Goal: Contribute content

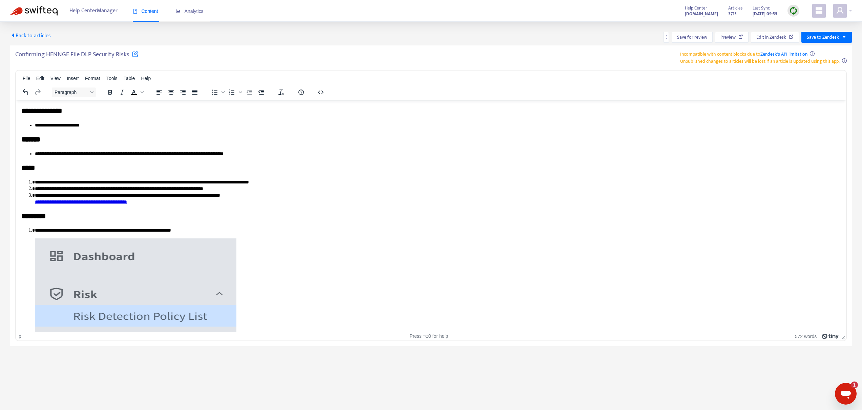
click at [46, 37] on span "Back to articles" at bounding box center [30, 35] width 41 height 9
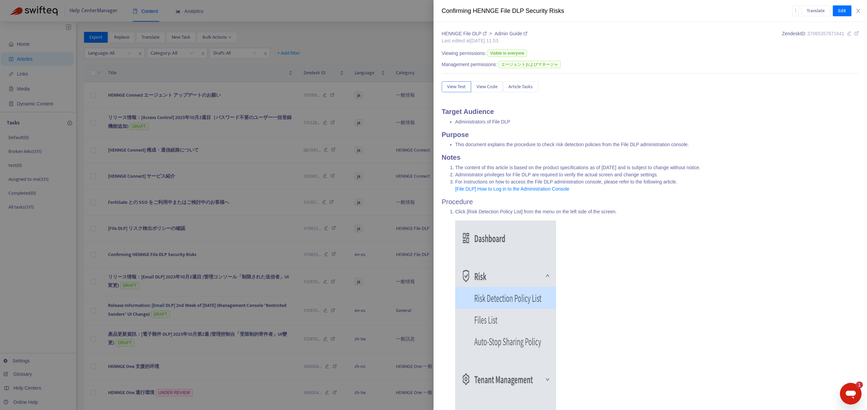
click at [383, 46] on div at bounding box center [433, 205] width 867 height 410
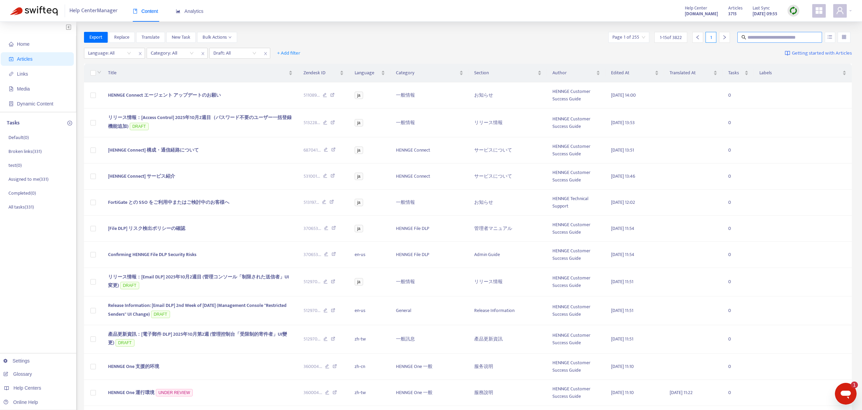
click at [766, 38] on input "text" at bounding box center [780, 37] width 65 height 7
paste input "**********"
type input "**********"
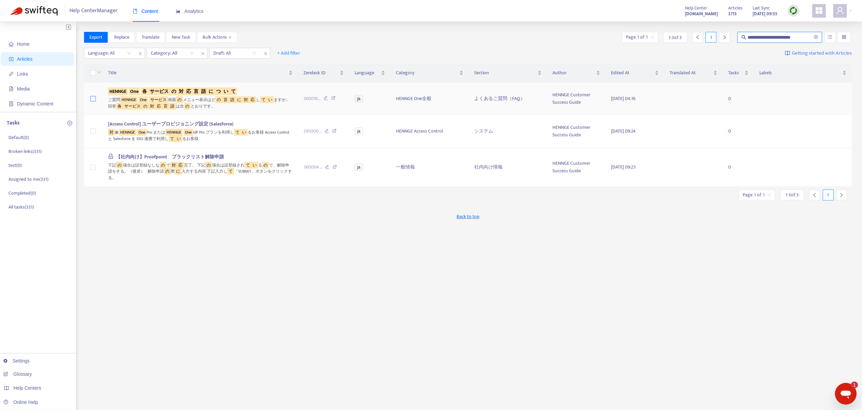
scroll to position [0, 0]
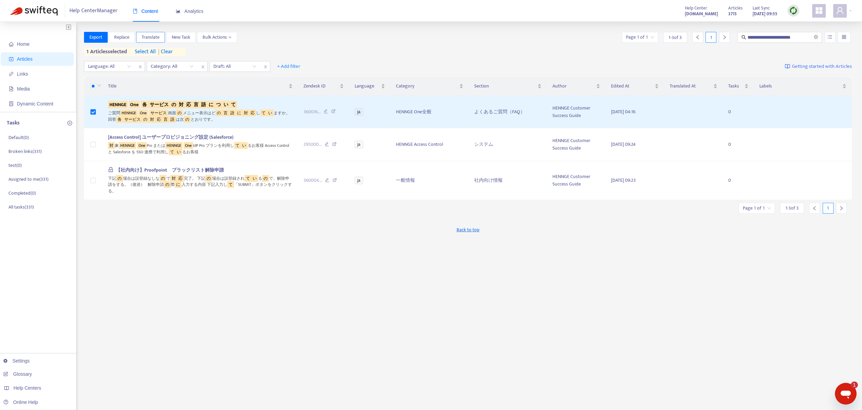
click at [155, 36] on span "Translate" at bounding box center [151, 37] width 18 height 7
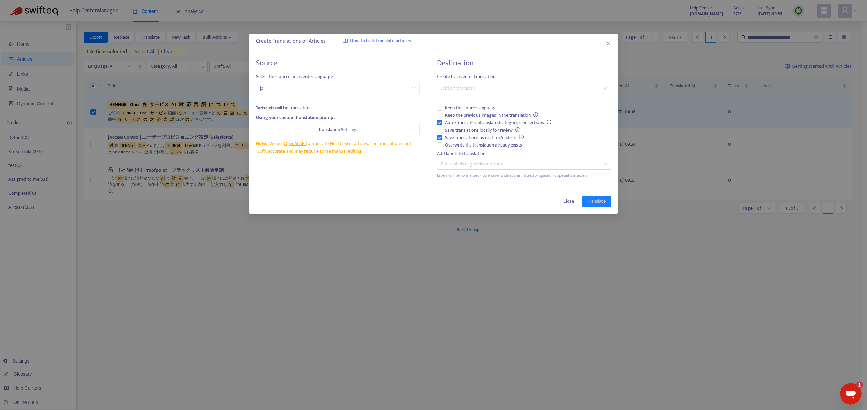
click at [473, 81] on div "Source Select the source help center language ja 1 article(s) will be translate…" at bounding box center [433, 118] width 369 height 133
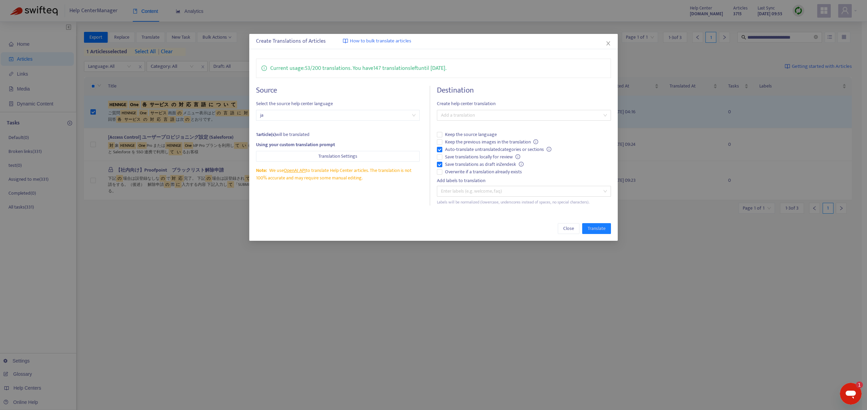
click at [472, 86] on h4 "Destination" at bounding box center [524, 90] width 174 height 9
click at [460, 112] on div at bounding box center [521, 115] width 164 height 8
click at [466, 154] on div "Chinese (Traditional) ( zh-tw )" at bounding box center [523, 150] width 163 height 7
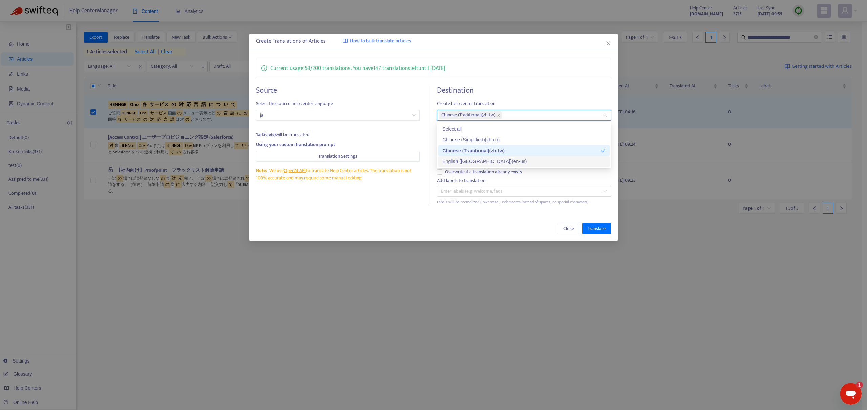
click at [380, 222] on div "Close Translate" at bounding box center [433, 228] width 369 height 24
click at [453, 157] on span "Save translations locally for review" at bounding box center [482, 156] width 81 height 7
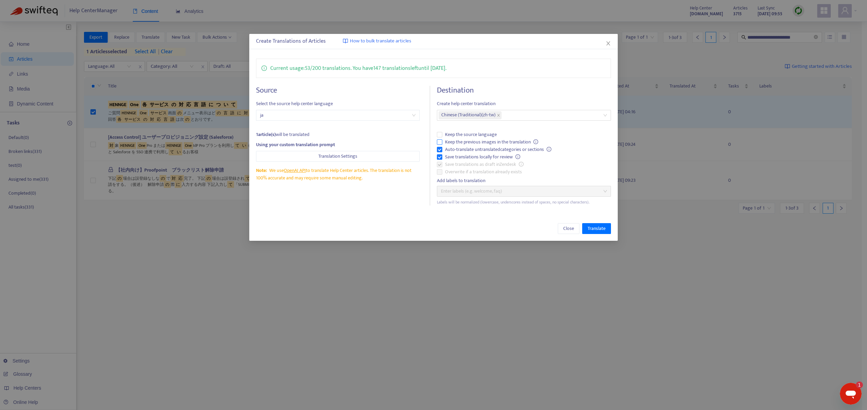
click at [470, 140] on span "Keep the previous images in the translation" at bounding box center [491, 141] width 99 height 7
click at [588, 223] on button "Translate" at bounding box center [596, 228] width 29 height 11
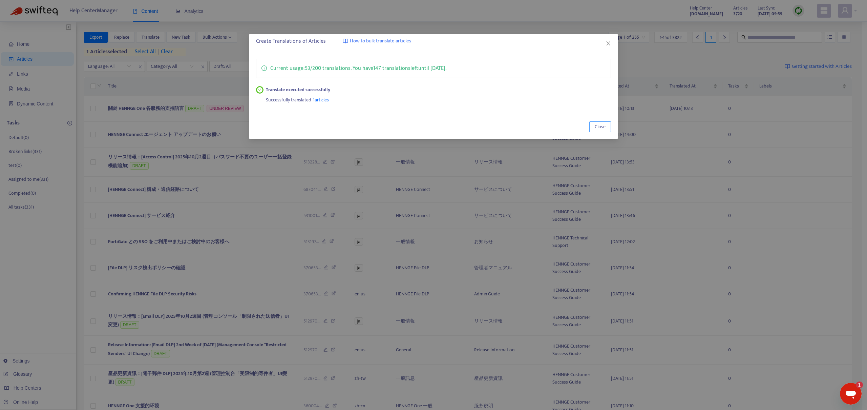
click at [597, 126] on span "Close" at bounding box center [600, 126] width 11 height 7
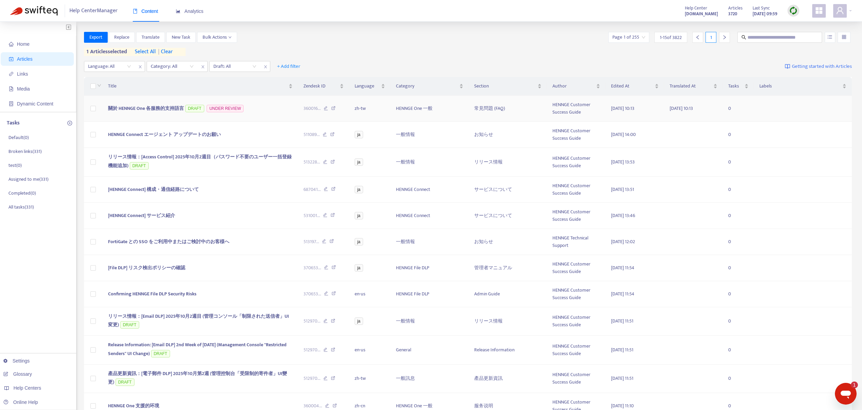
click at [140, 105] on span "關於 HENNGE One 各服務的支持語言" at bounding box center [146, 108] width 76 height 8
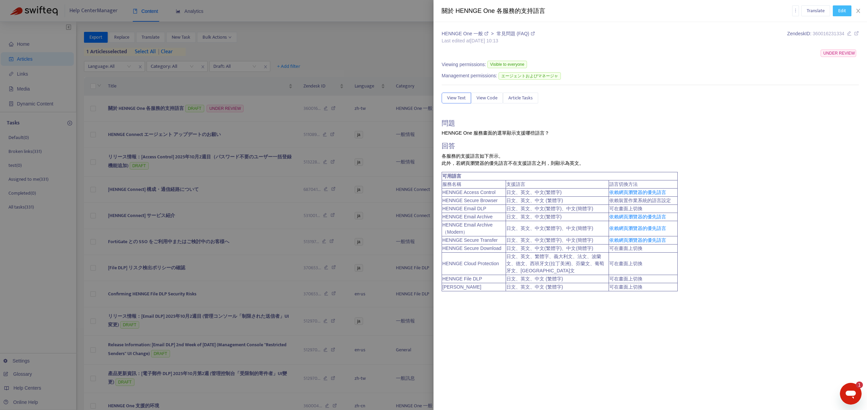
click at [843, 13] on span "Edit" at bounding box center [842, 10] width 8 height 7
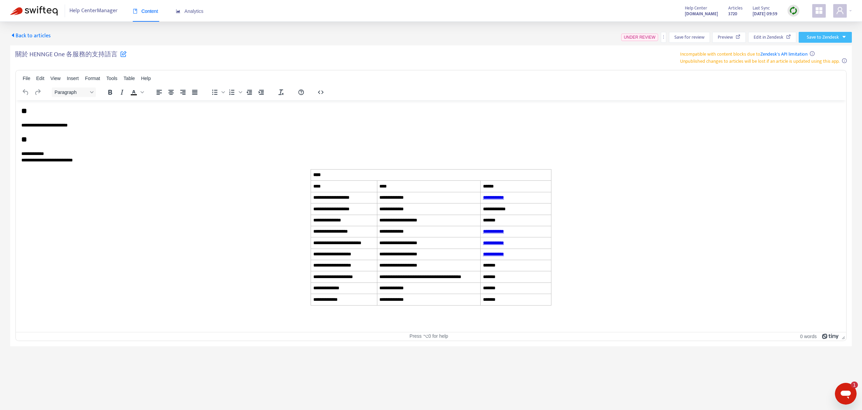
click at [818, 35] on span "Save to Zendesk" at bounding box center [823, 37] width 32 height 7
click at [594, 72] on div "File Edit View Insert Format Tools Table Help" at bounding box center [431, 78] width 830 height 13
click at [320, 91] on icon "button" at bounding box center [321, 92] width 8 height 8
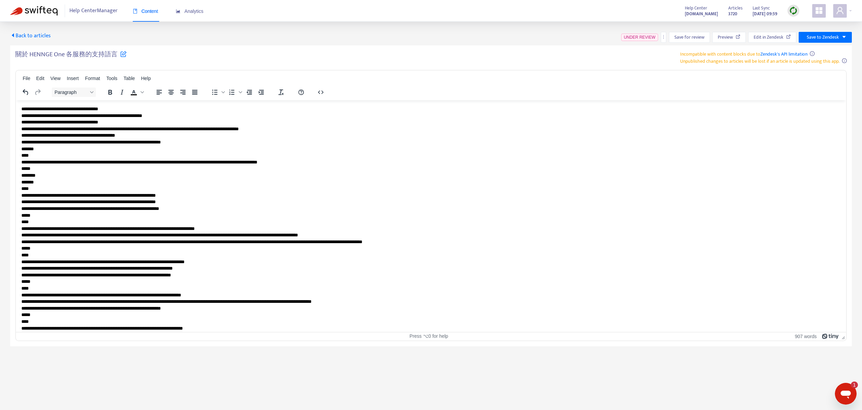
click at [267, 118] on p "**********" at bounding box center [428, 337] width 814 height 465
click at [404, 63] on div "關於 HENNGE One 各服務的支持語言 Incompatible with content blocks due to Zendesk's API li…" at bounding box center [431, 57] width 832 height 14
click at [665, 34] on button "button" at bounding box center [663, 37] width 5 height 11
click at [671, 51] on span "Rollback from Zendesk" at bounding box center [688, 51] width 45 height 8
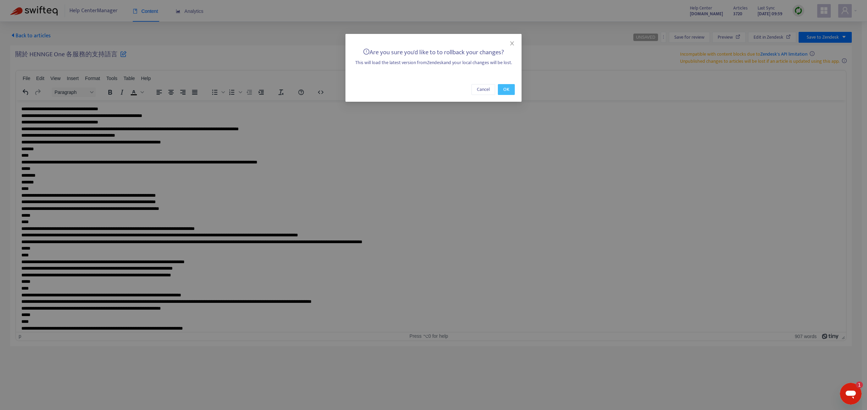
click at [508, 88] on span "OK" at bounding box center [506, 89] width 6 height 7
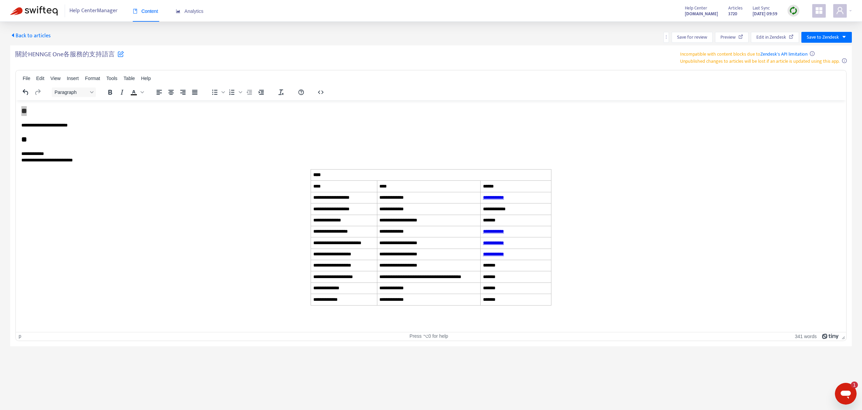
click at [852, 393] on div "Open messaging window, 1 unread message" at bounding box center [846, 393] width 20 height 20
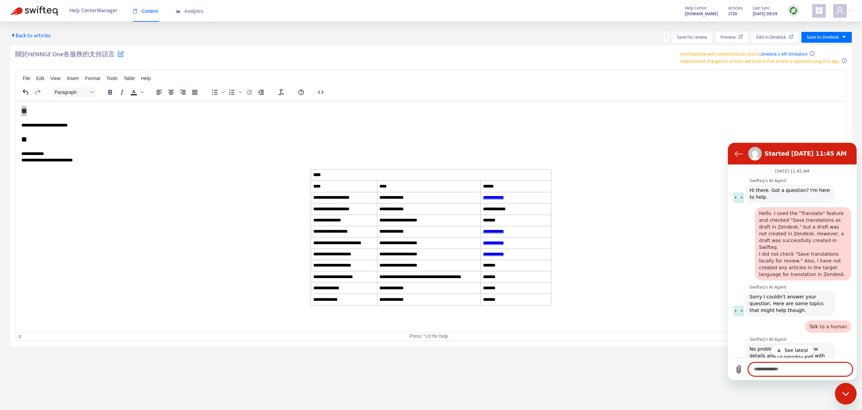
click at [803, 351] on p "See latest" at bounding box center [797, 350] width 24 height 7
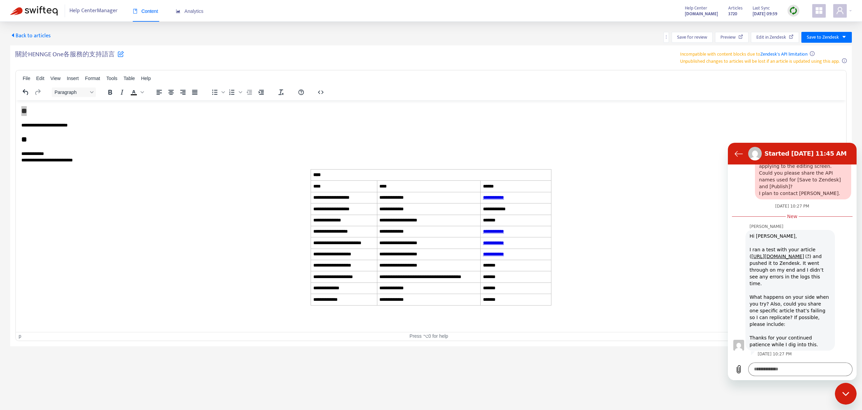
scroll to position [1140, 0]
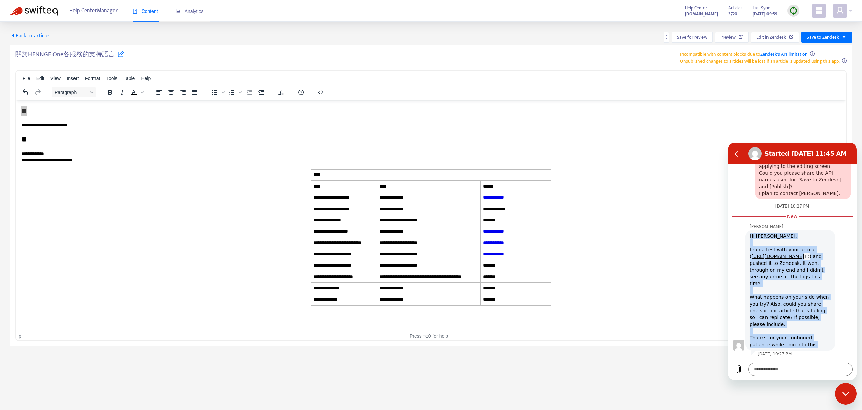
drag, startPoint x: 750, startPoint y: 228, endPoint x: 814, endPoint y: 346, distance: 133.9
click at [814, 346] on div "Hi Yuya, I ran a test with your article ( https://hcmanager.swifteq.com/article…" at bounding box center [790, 290] width 87 height 121
copy div "Hi Yuya, I ran a test with your article ( https://hcmanager.swifteq.com/article…"
click at [784, 324] on div "Hi Yuya, I ran a test with your article ( https://hcmanager.swifteq.com/article…" at bounding box center [790, 290] width 87 height 121
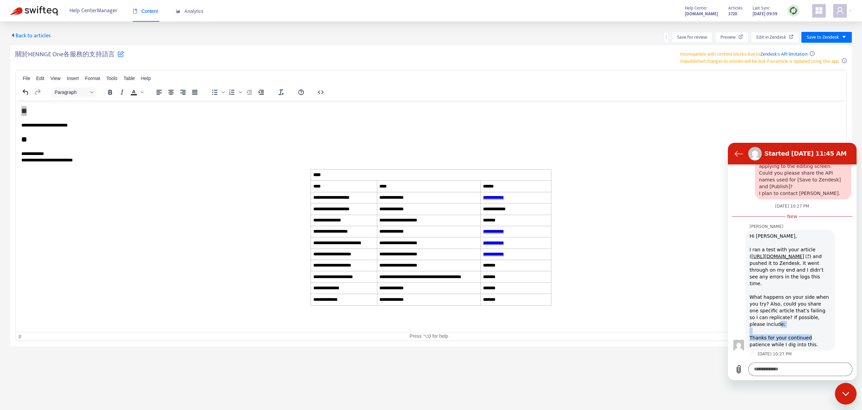
drag, startPoint x: 763, startPoint y: 324, endPoint x: 814, endPoint y: 339, distance: 53.5
click at [814, 339] on div "Hi Yuya, I ran a test with your article ( https://hcmanager.swifteq.com/article…" at bounding box center [790, 290] width 87 height 121
click at [772, 253] on link "https://hcmanager.swifteq.com/articles/68df1ca80015dca249907c61/edit" at bounding box center [780, 255] width 58 height 5
click at [532, 64] on div "關於HENNGE One各服務的支持語言 Incompatible with content blocks due to Zendesk's API limi…" at bounding box center [431, 57] width 832 height 14
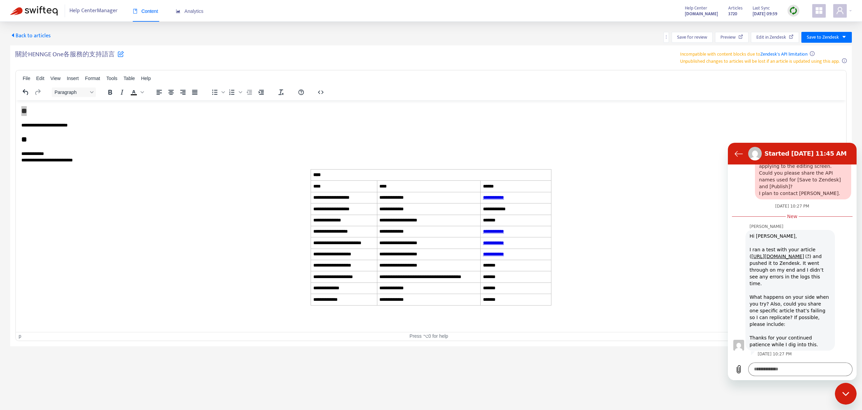
click at [37, 38] on span "Back to articles" at bounding box center [30, 35] width 41 height 9
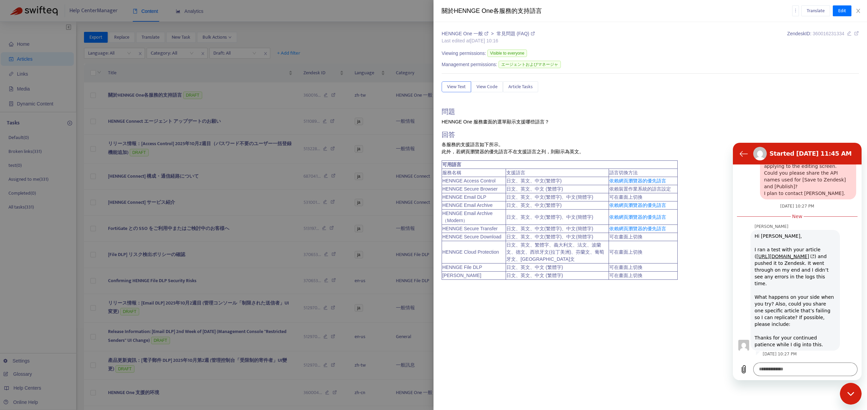
click at [313, 99] on div at bounding box center [433, 205] width 867 height 410
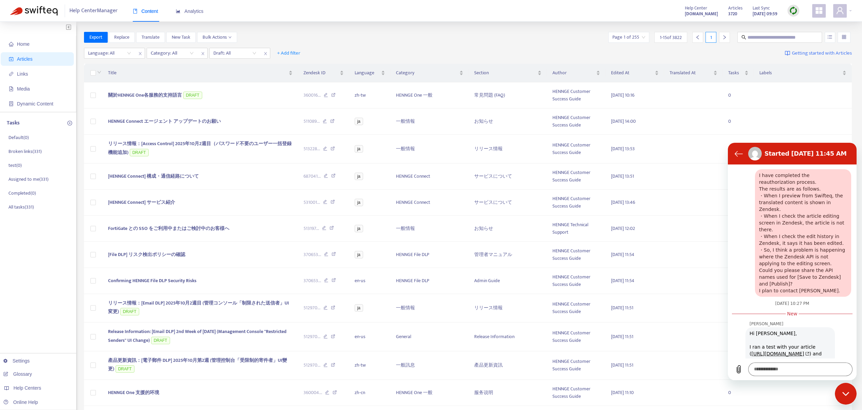
scroll to position [1140, 0]
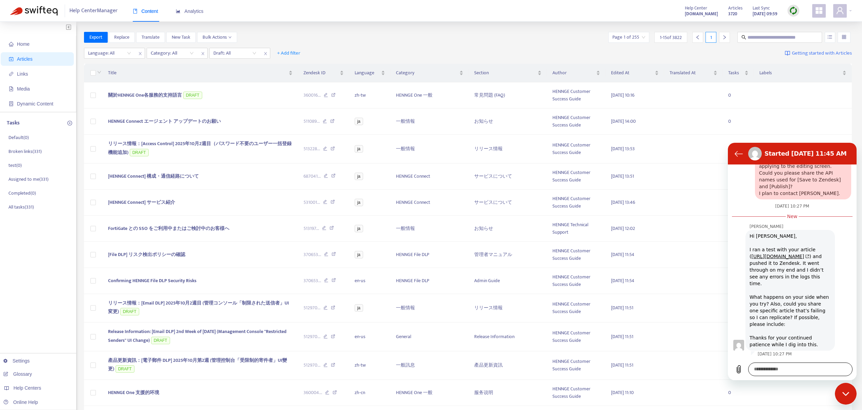
click at [792, 370] on textarea at bounding box center [800, 369] width 104 height 14
paste textarea "**********"
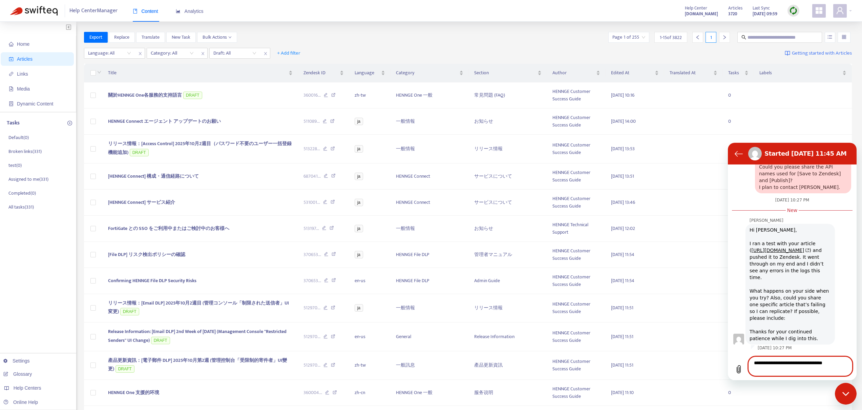
paste textarea "**********"
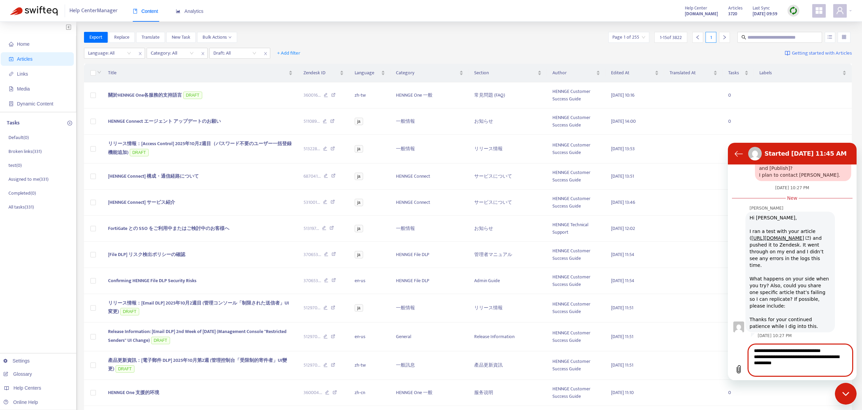
scroll to position [1158, 0]
paste textarea "**********"
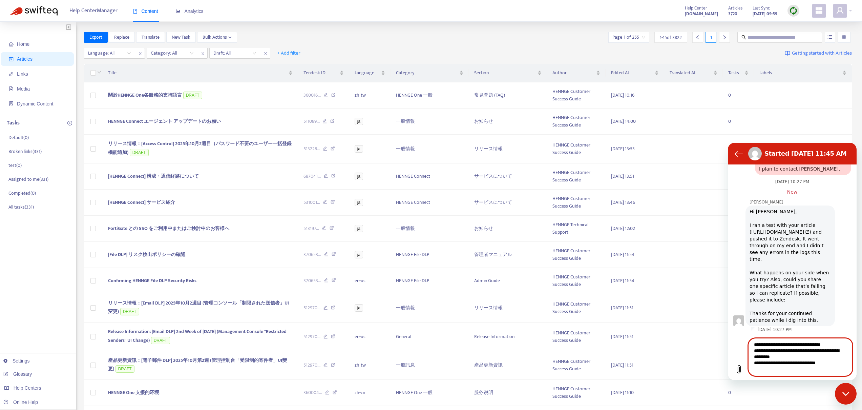
scroll to position [0, 0]
type textarea "**********"
click at [352, 29] on div "Home Articles Links Media Dynamic Content Tasks Default ( 0 ) Broken links ( 33…" at bounding box center [431, 272] width 862 height 500
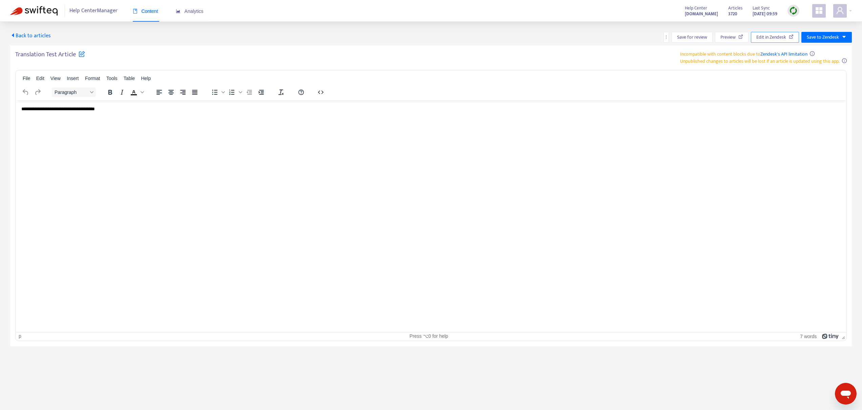
click at [787, 34] on button "Edit in Zendesk" at bounding box center [775, 37] width 48 height 11
